Goal: Check status: Check status

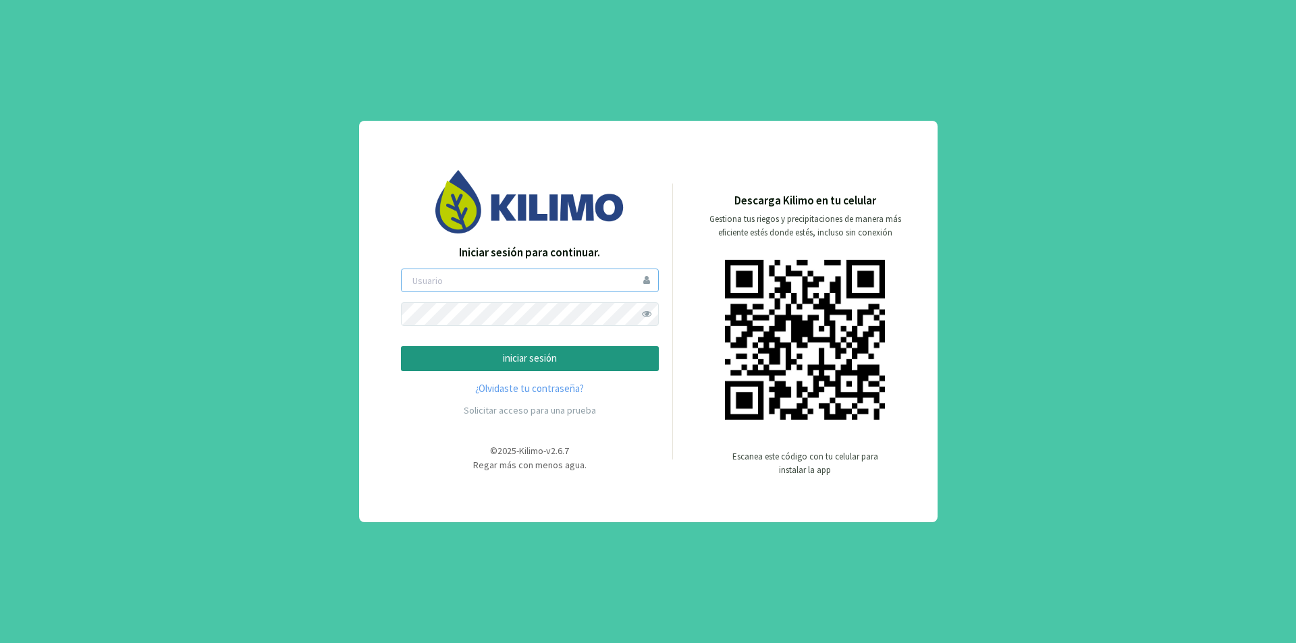
click at [476, 278] on input "email" at bounding box center [530, 281] width 258 height 24
type input "sanpatricio"
click at [644, 318] on span at bounding box center [647, 314] width 24 height 24
click at [401, 346] on button "iniciar sesión" at bounding box center [530, 358] width 258 height 25
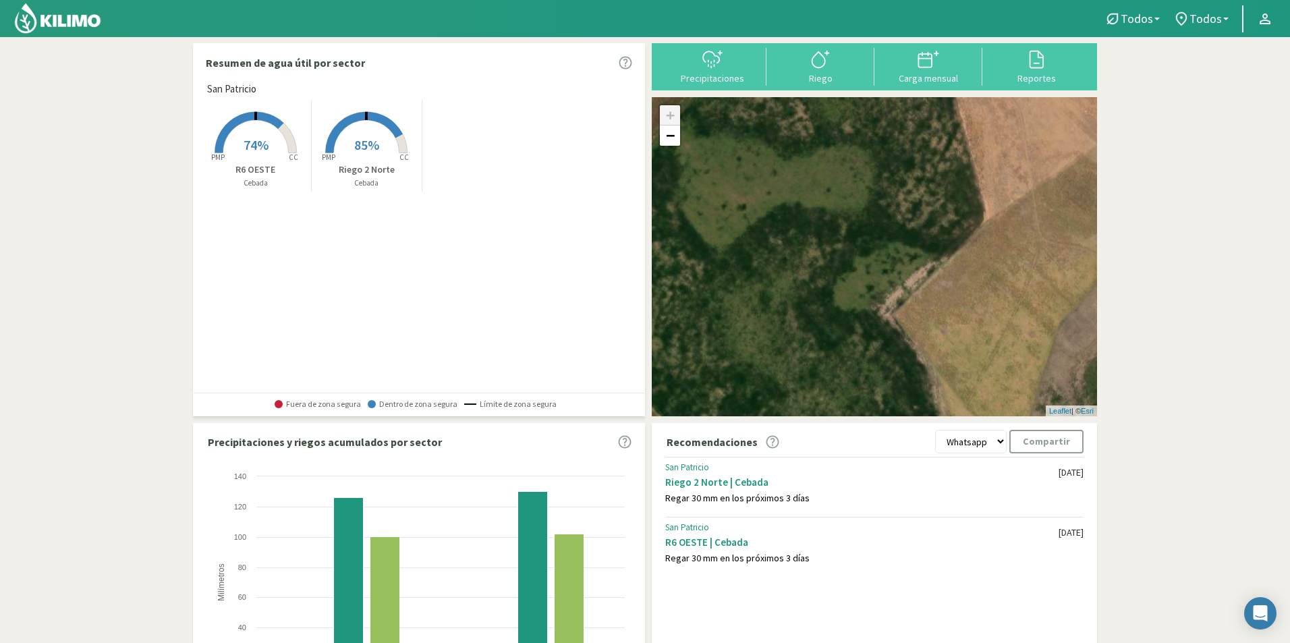
click at [374, 151] on span "85%" at bounding box center [366, 144] width 25 height 17
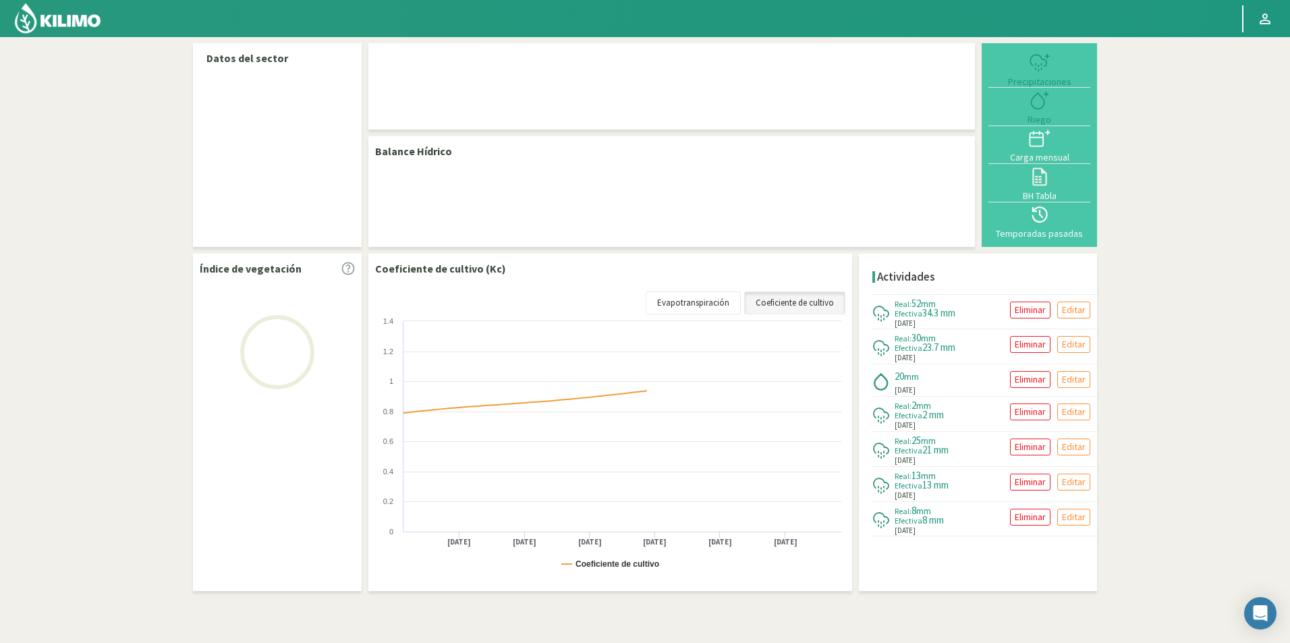
select select "1: Object"
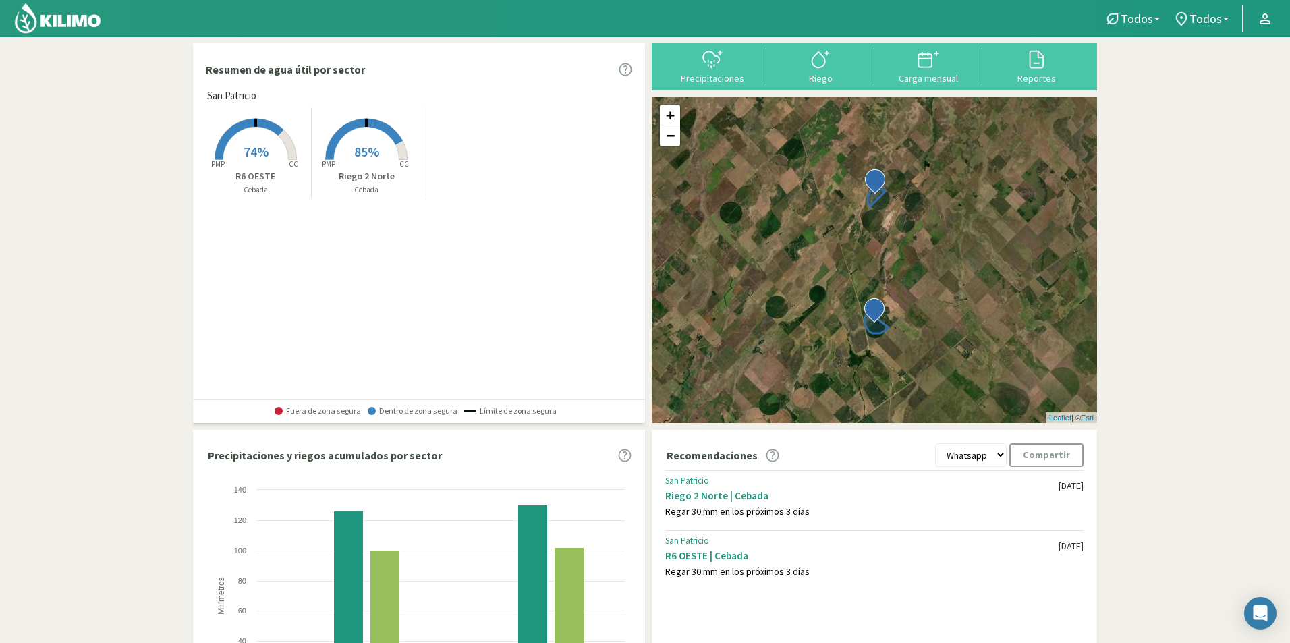
click at [268, 146] on span "74%" at bounding box center [256, 151] width 25 height 17
